Goal: Information Seeking & Learning: Learn about a topic

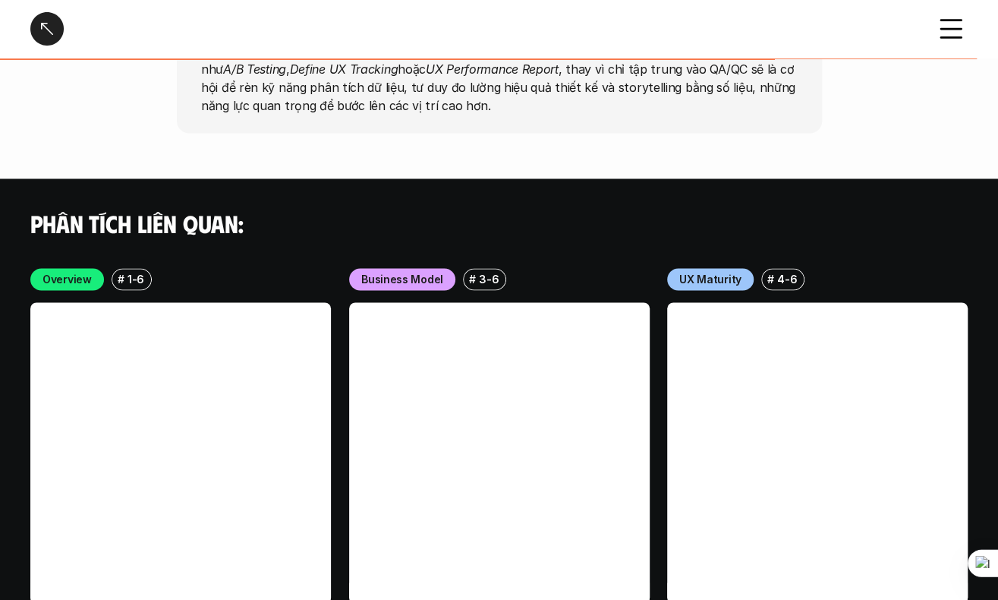
scroll to position [4223, 0]
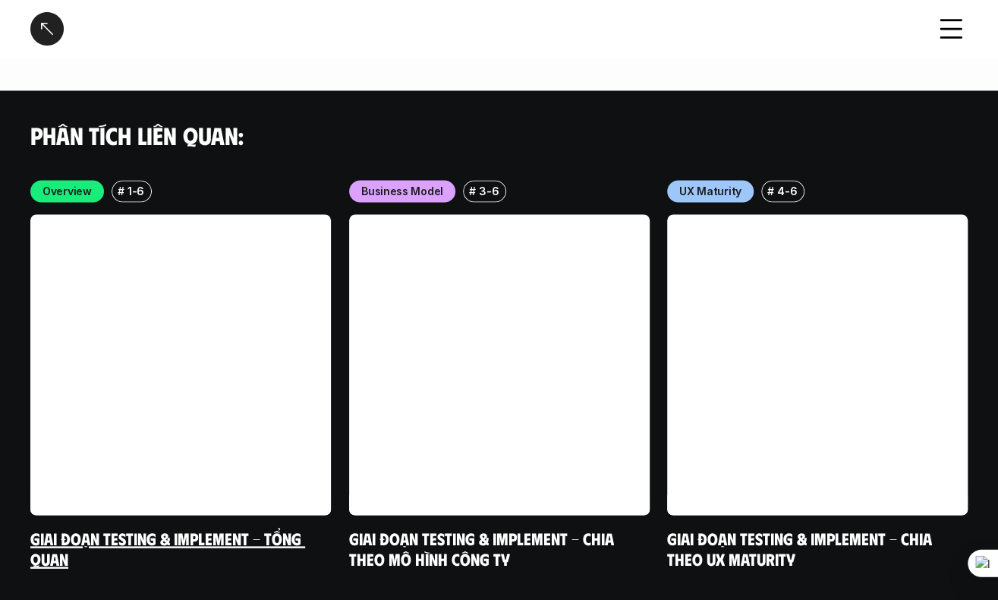
click at [171, 527] on link "Giai đoạn Testing & Implement - Tổng quan" at bounding box center [167, 548] width 275 height 42
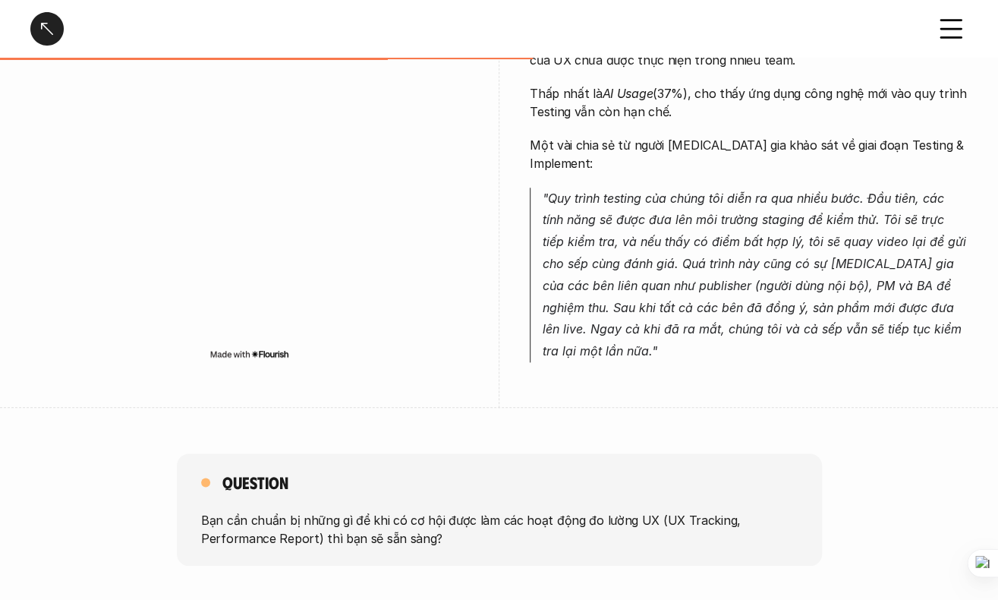
scroll to position [1063, 0]
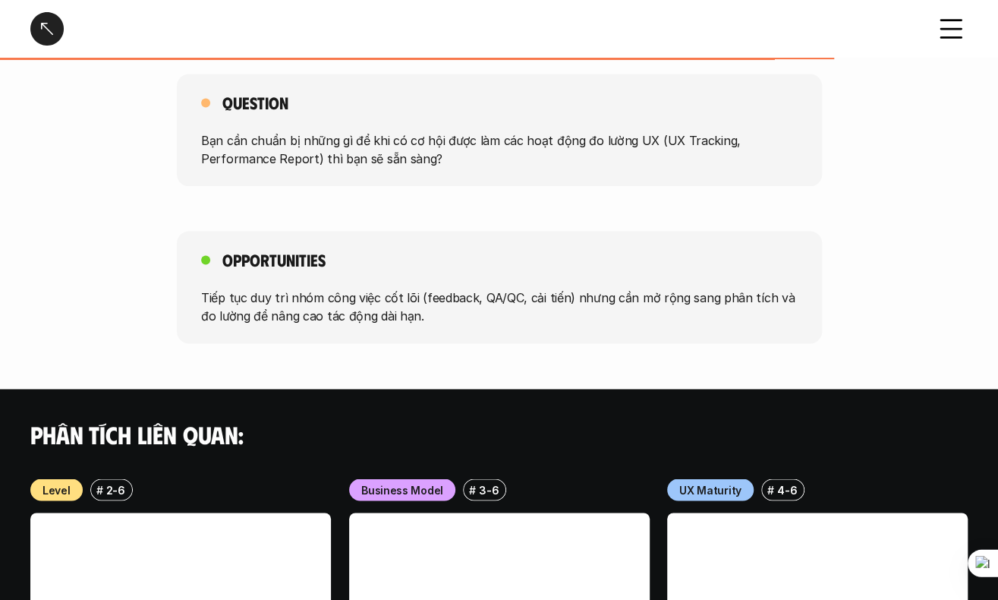
click at [426, 131] on p "Bạn cần chuẩn bị những gì để khi có cơ hội được làm các hoạt động đo lường UX (…" at bounding box center [499, 149] width 597 height 36
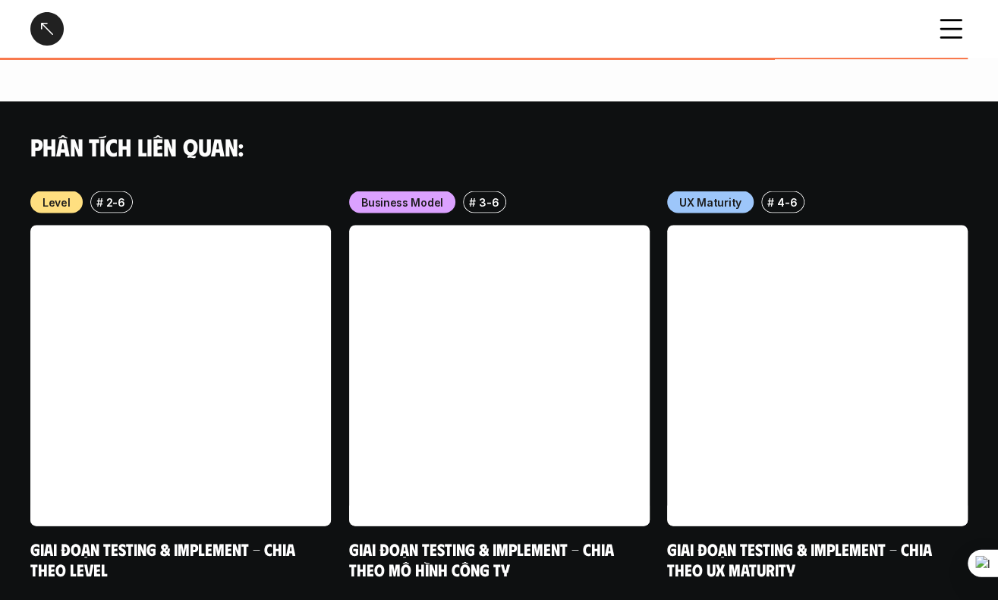
scroll to position [1375, 0]
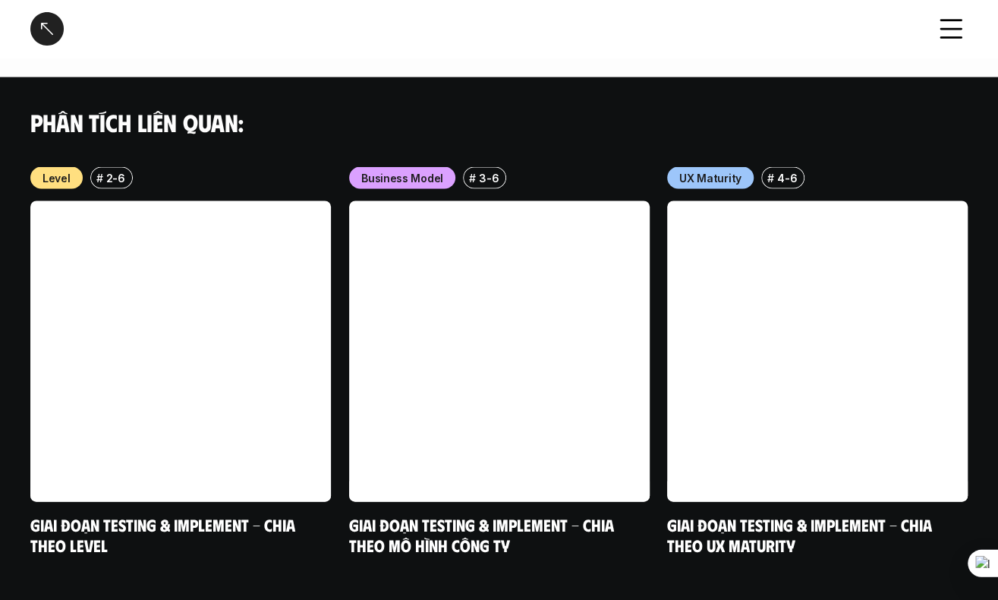
click at [52, 31] on div at bounding box center [46, 28] width 33 height 33
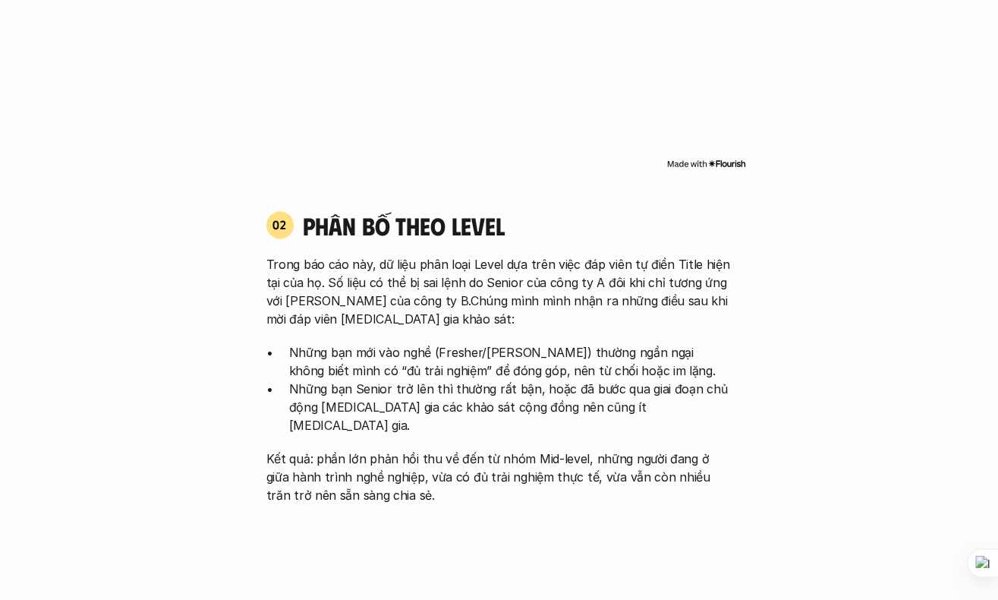
scroll to position [4331, 0]
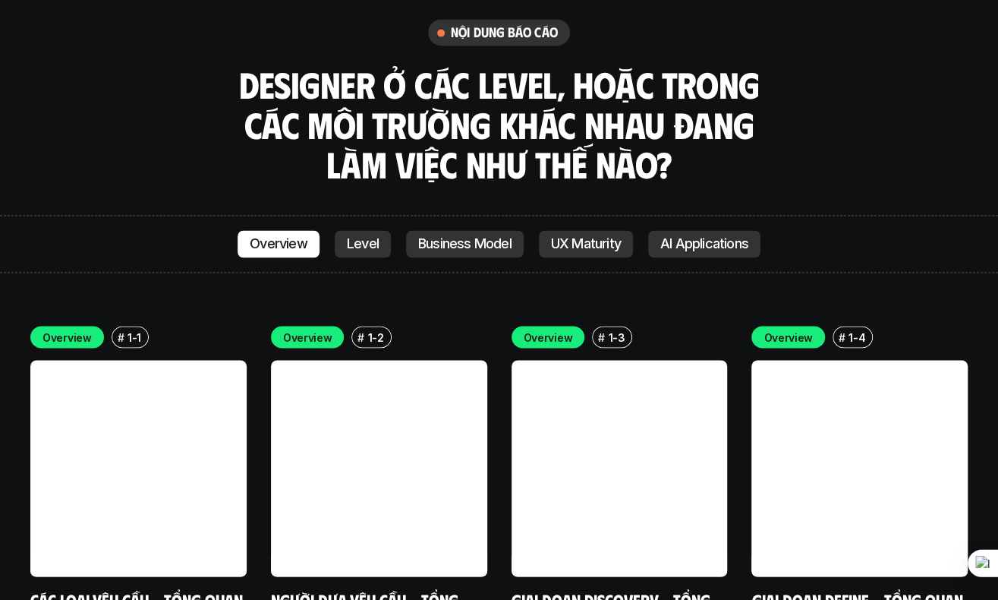
click at [366, 236] on p "Level" at bounding box center [363, 243] width 32 height 15
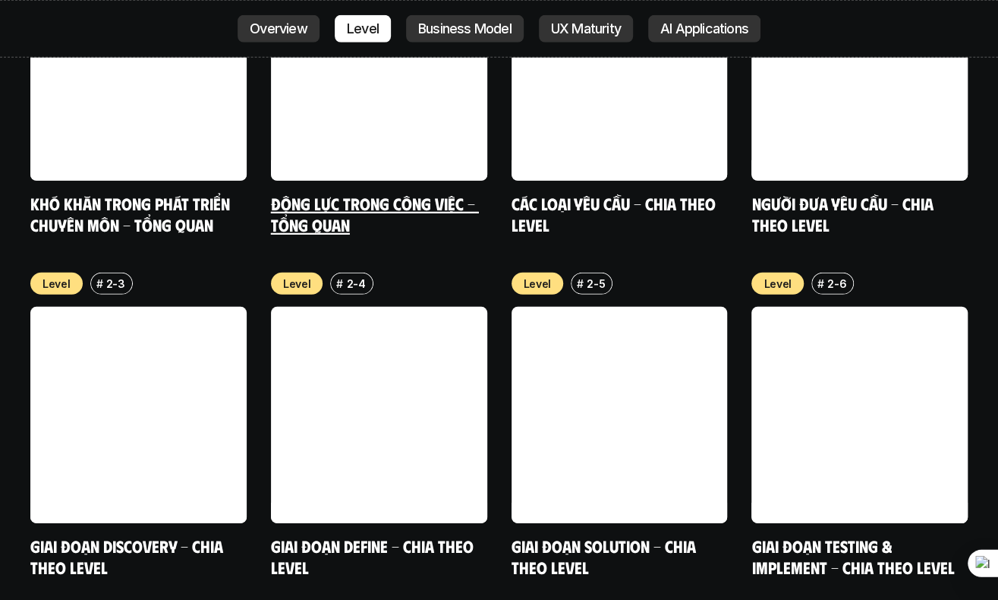
scroll to position [5334, 0]
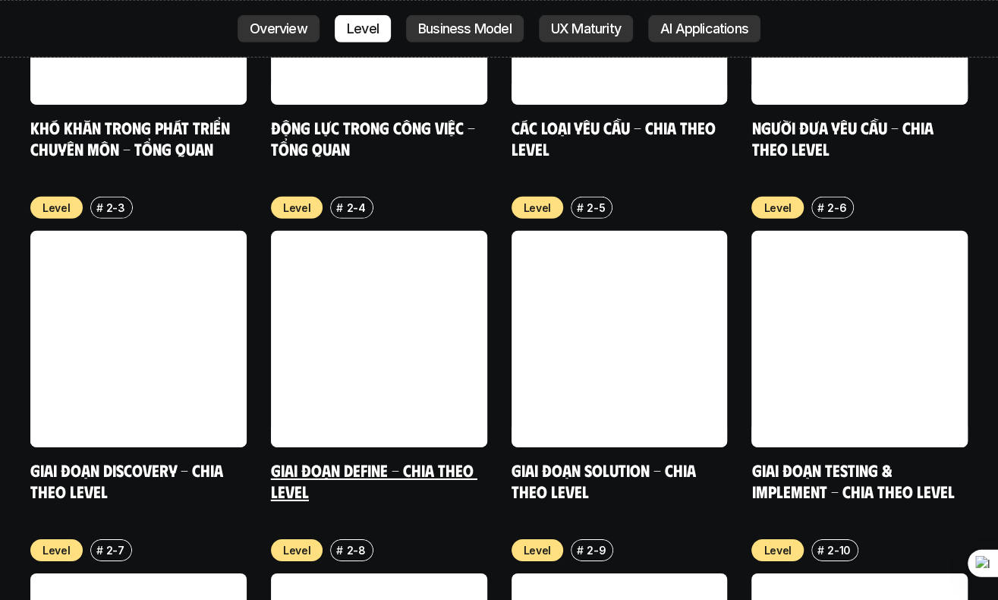
click at [446, 231] on link at bounding box center [379, 339] width 216 height 216
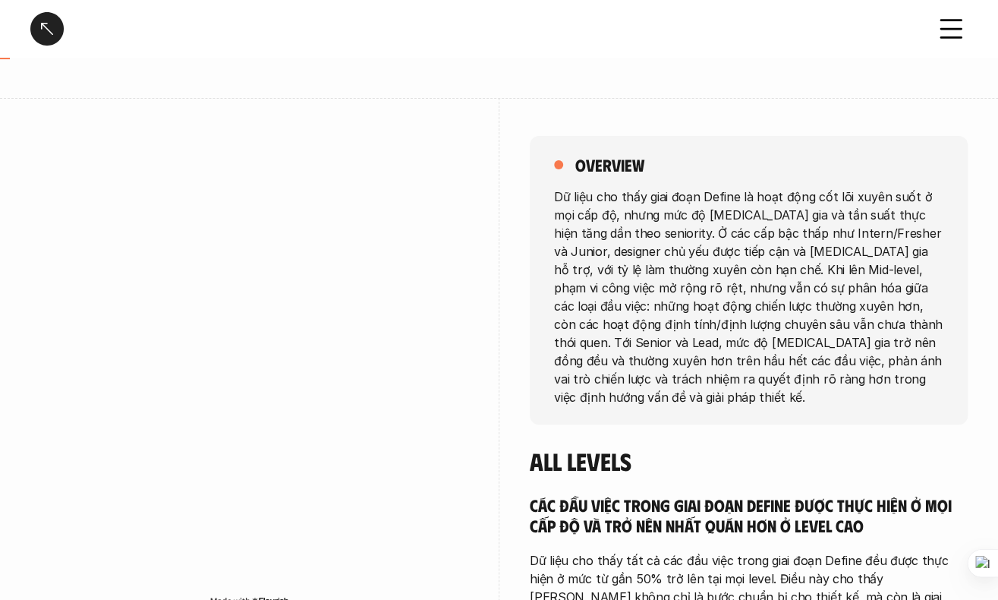
scroll to position [152, 0]
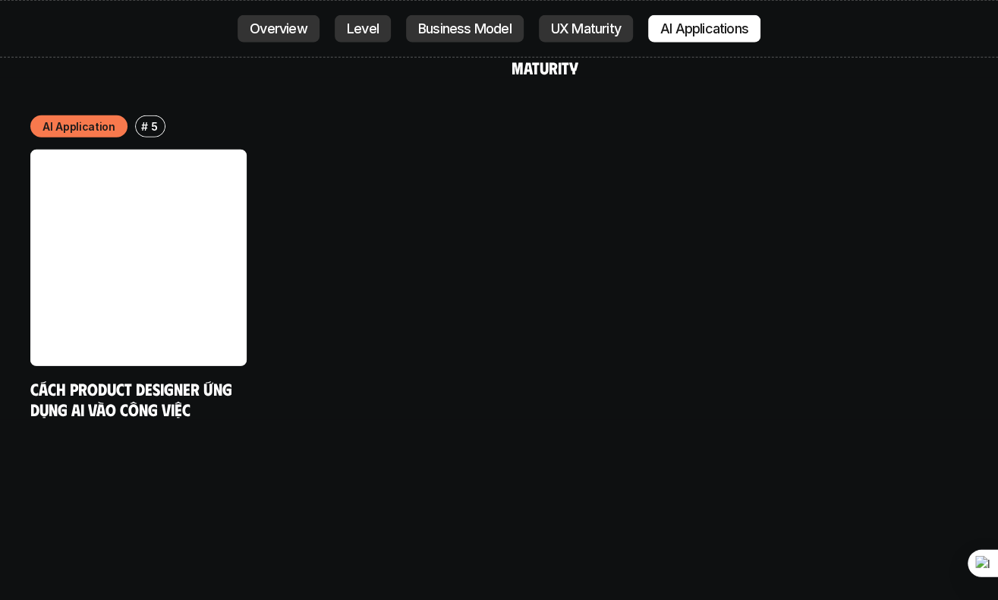
scroll to position [7839, 0]
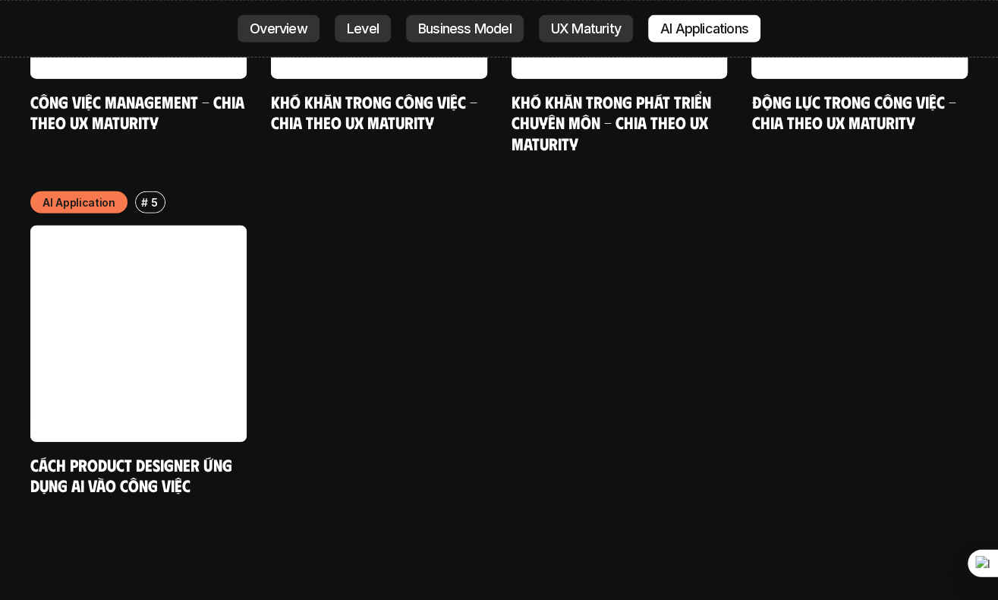
click at [294, 33] on p "Overview" at bounding box center [279, 28] width 58 height 15
